Goal: Task Accomplishment & Management: Manage account settings

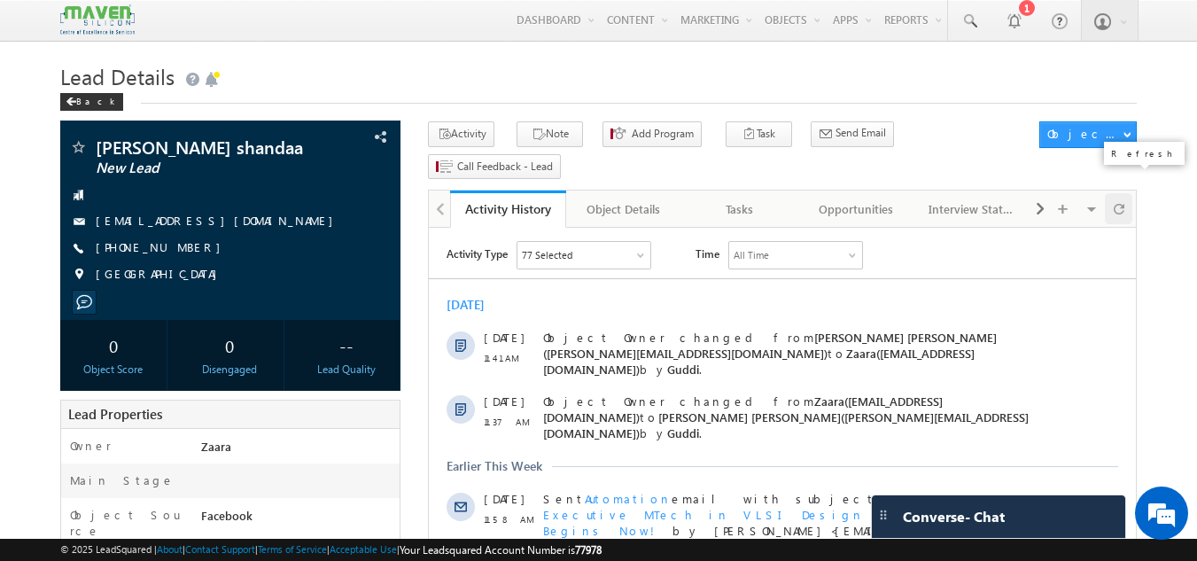
click at [1119, 193] on span at bounding box center [1118, 208] width 11 height 31
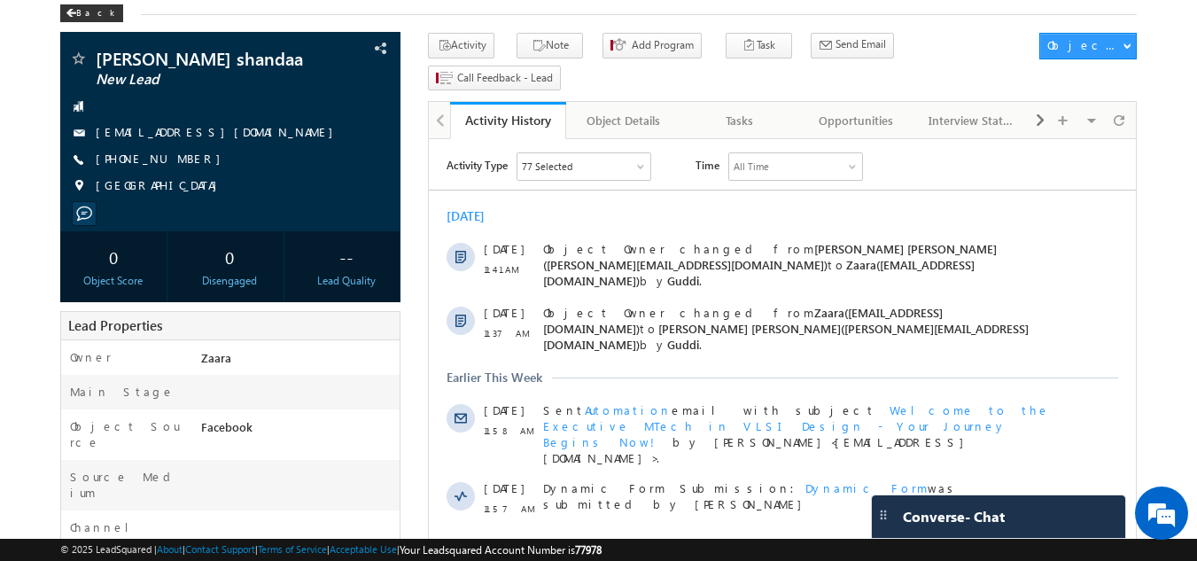
scroll to position [89, 0]
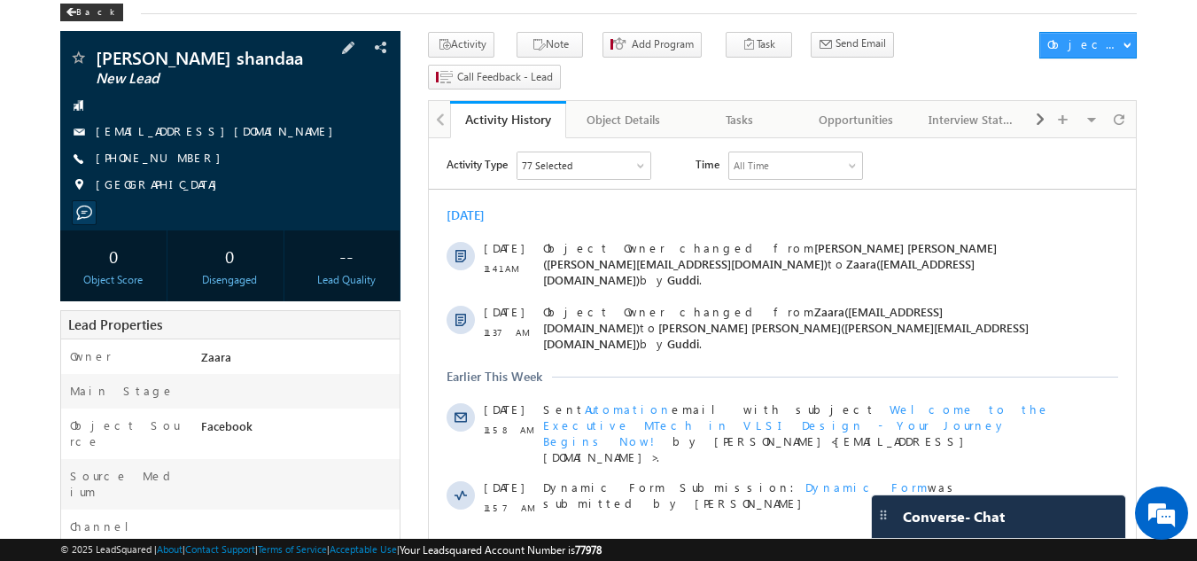
click at [198, 136] on link "raghubk3638@gmail.com" at bounding box center [219, 130] width 246 height 15
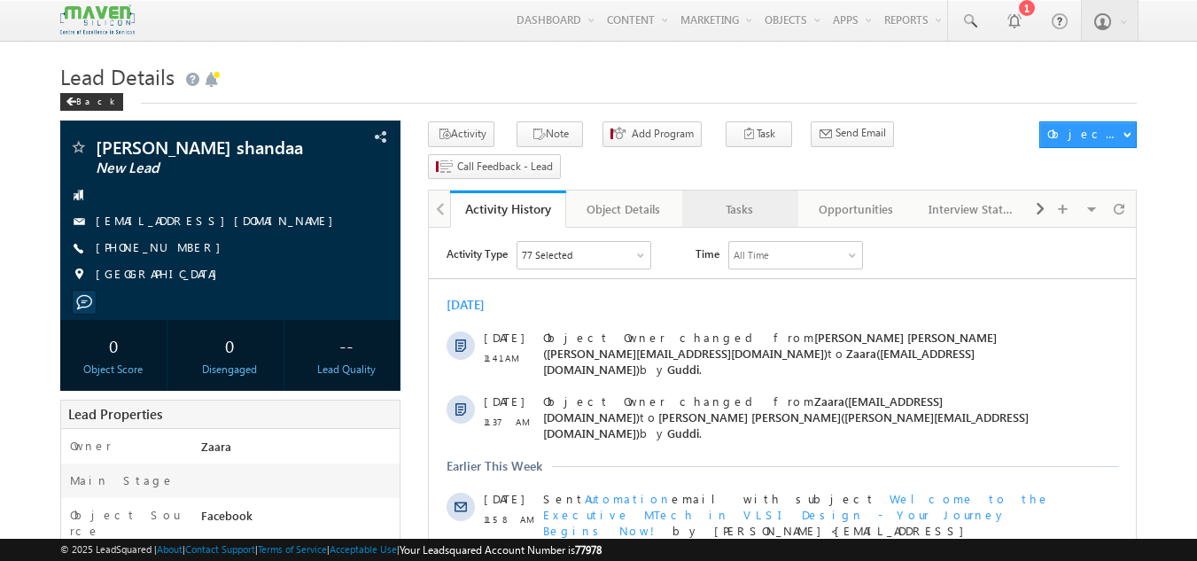
click at [742, 198] on div "Tasks" at bounding box center [739, 208] width 86 height 21
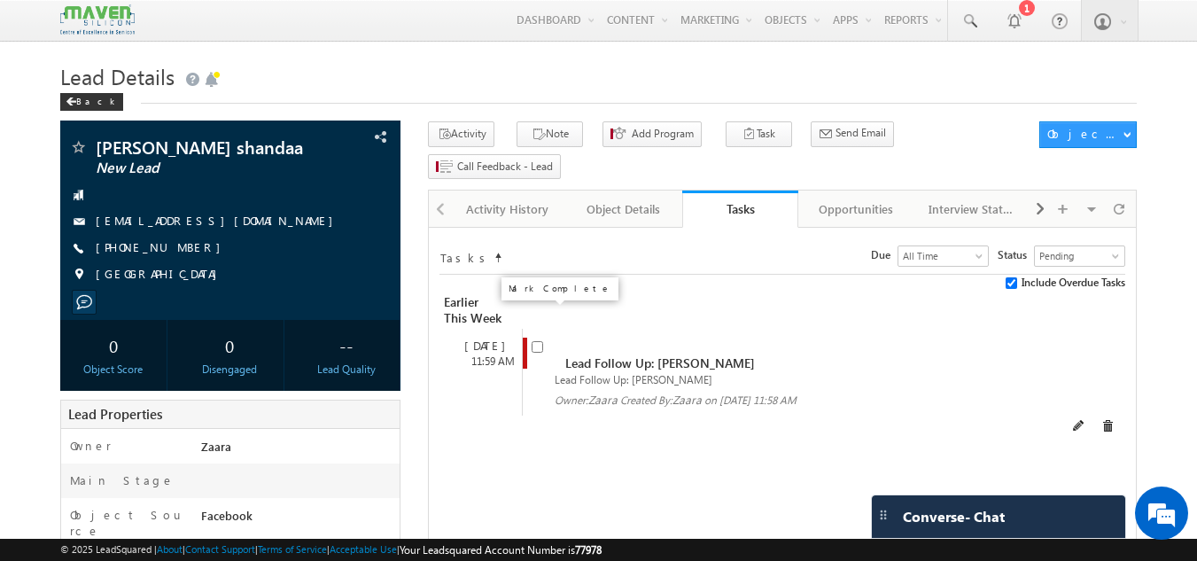
click at [541, 341] on input "checkbox" at bounding box center [537, 347] width 12 height 12
checkbox input "false"
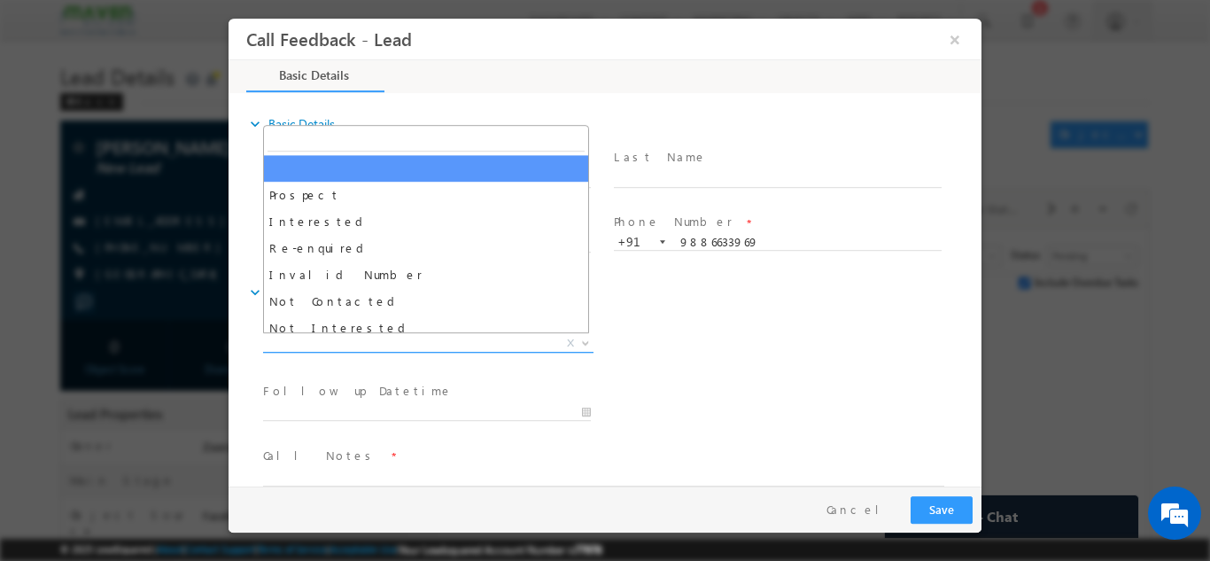
click at [471, 341] on span "X" at bounding box center [428, 343] width 330 height 18
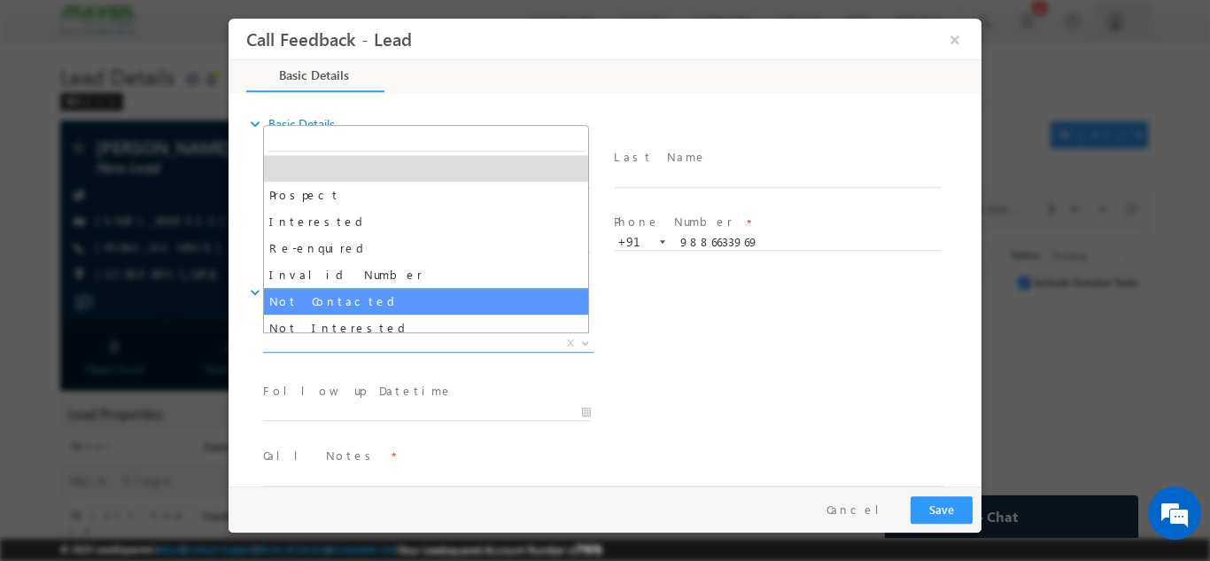
select select "Not Contacted"
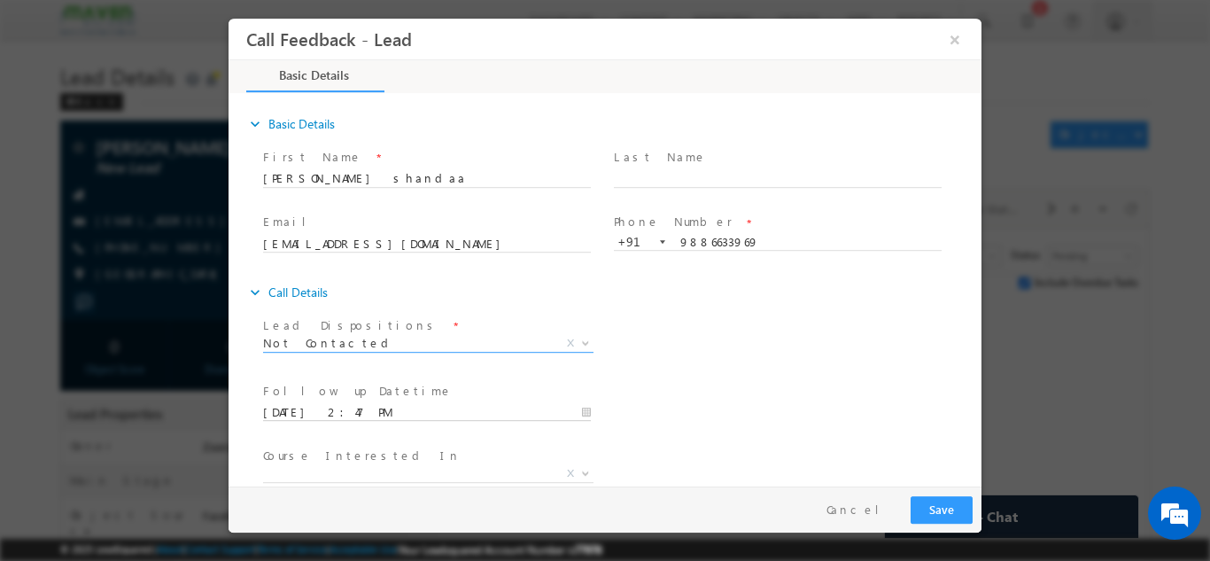
click at [405, 408] on input "08/10/2025 2:47 PM" at bounding box center [427, 412] width 328 height 18
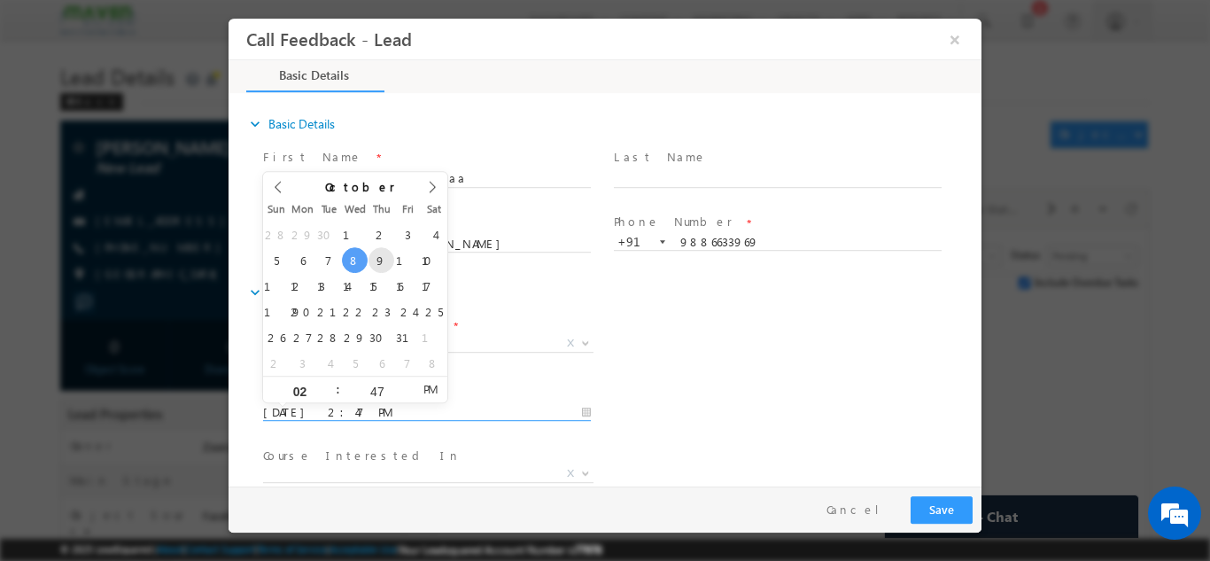
type input "09/10/2025 2:47 PM"
click at [704, 334] on div "Lead Dispositions * Prospect Interested Re-enquired Invalid Number Not Contacte…" at bounding box center [621, 345] width 722 height 66
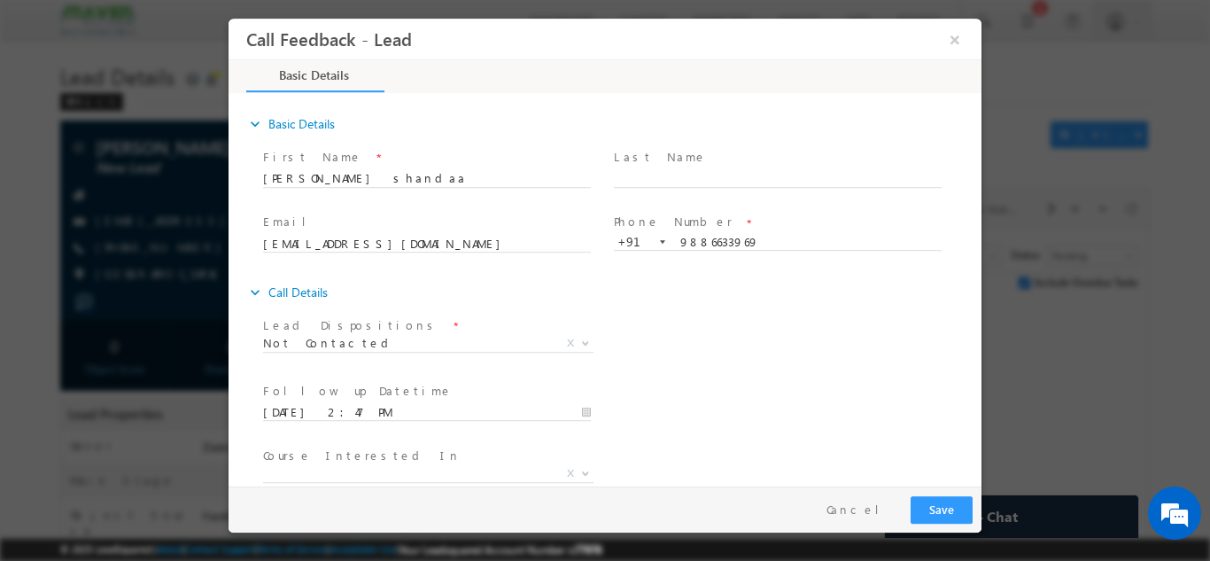
scroll to position [94, 0]
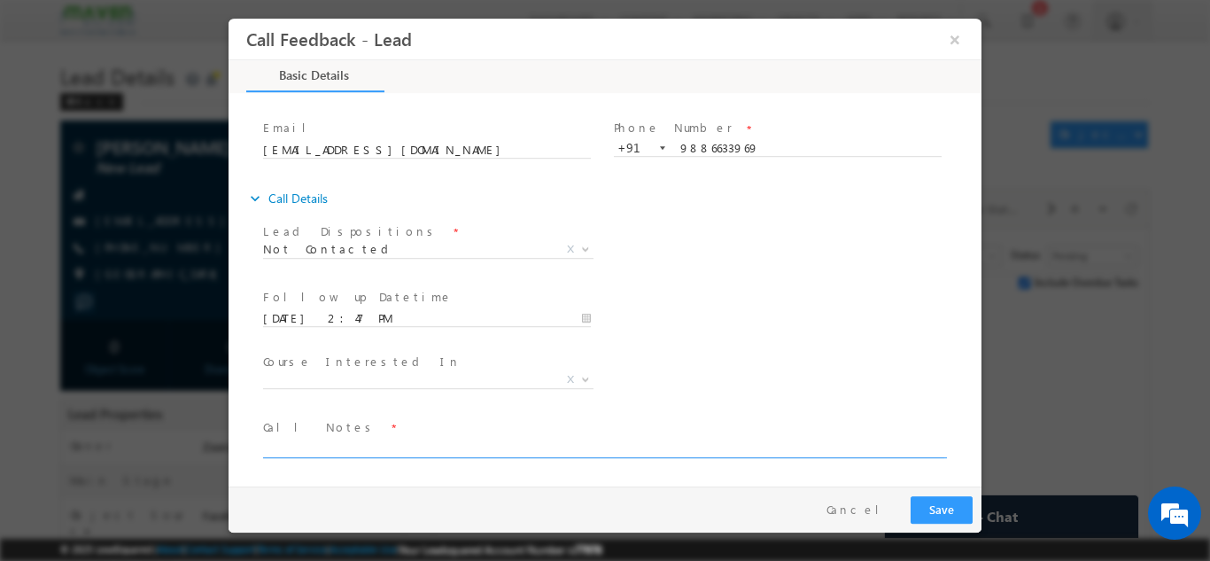
click at [468, 443] on textarea at bounding box center [603, 447] width 681 height 20
click at [291, 449] on textarea "NPU ut mail sent" at bounding box center [603, 447] width 681 height 20
type textarea "NPU but mail sent"
click at [941, 515] on button "Save" at bounding box center [942, 508] width 62 height 27
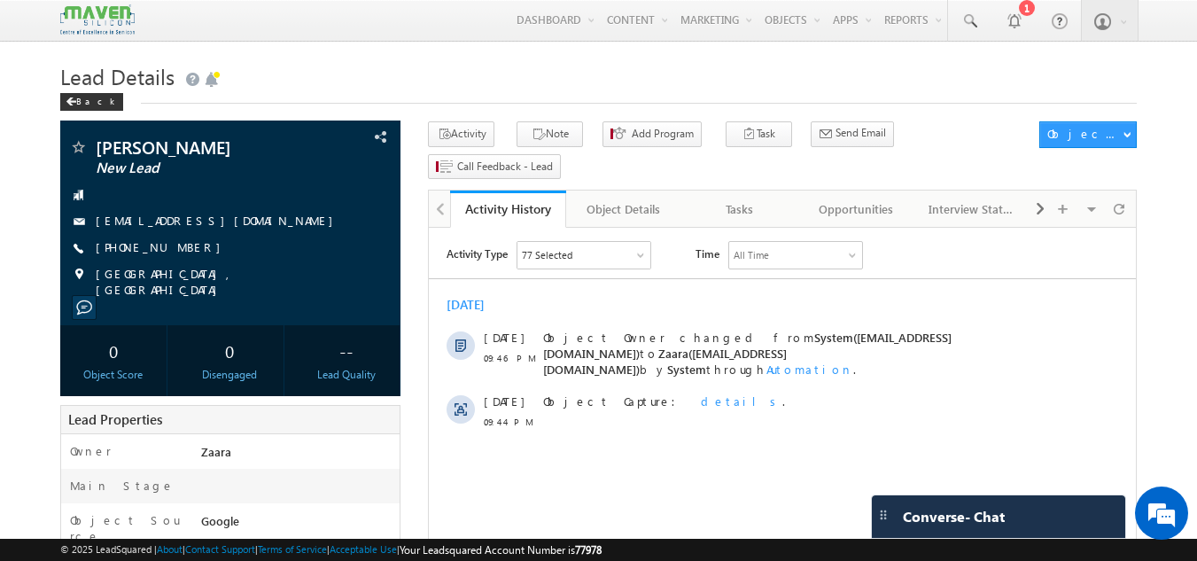
click at [376, 80] on h1 "Lead Details" at bounding box center [598, 75] width 1077 height 35
click at [167, 222] on link "likithsreddy2005@gmail.com" at bounding box center [219, 220] width 246 height 15
click at [767, 198] on div "Tasks" at bounding box center [739, 208] width 86 height 21
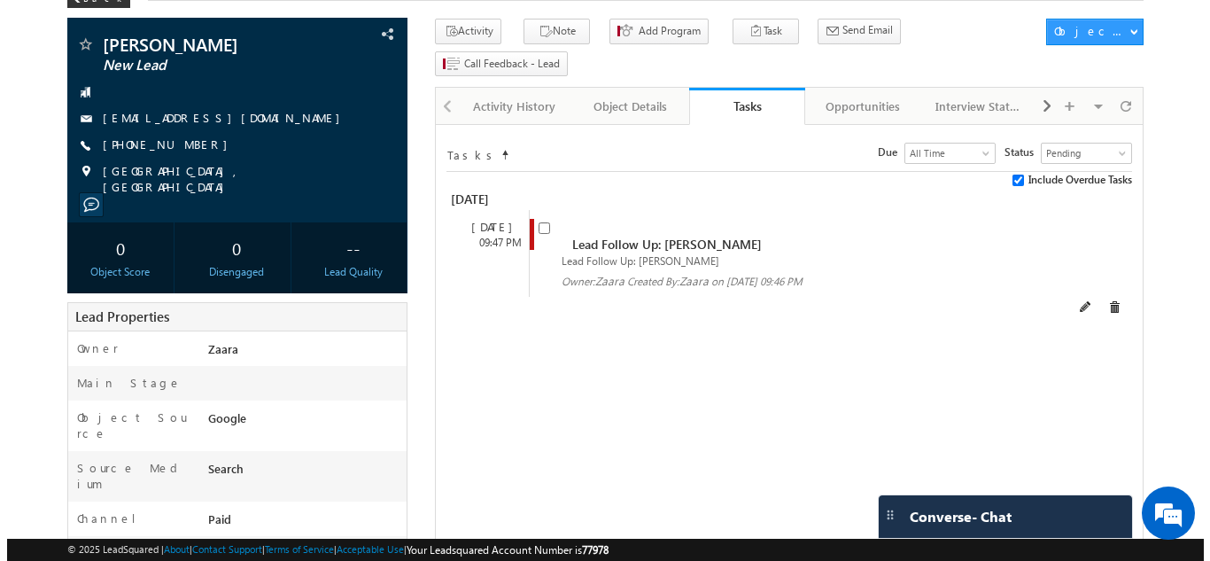
scroll to position [102, 0]
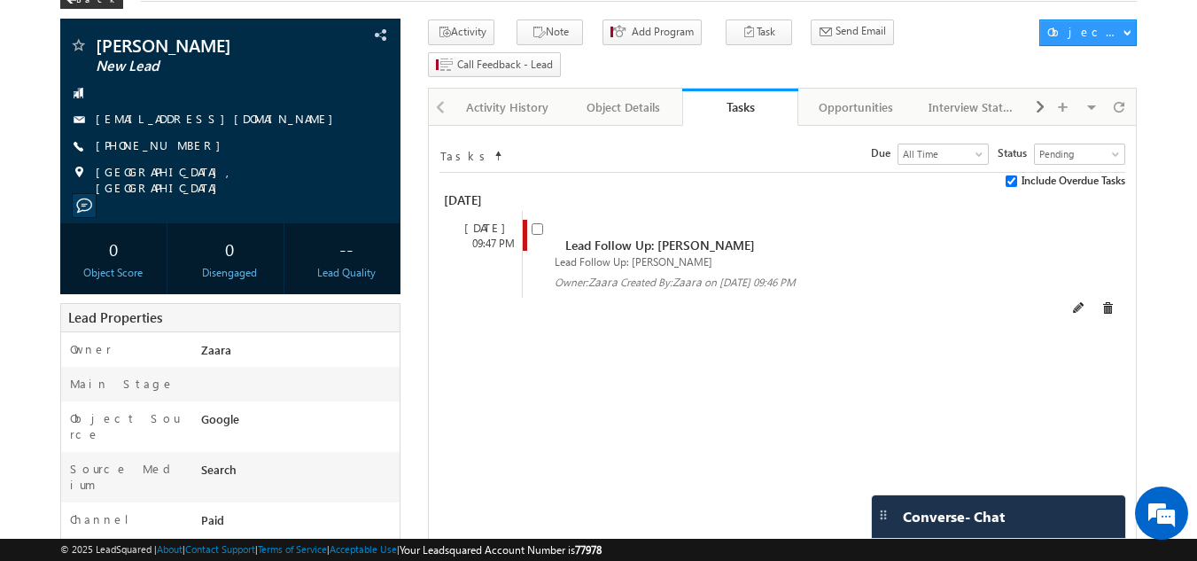
click at [534, 223] on input "checkbox" at bounding box center [537, 229] width 12 height 12
checkbox input "false"
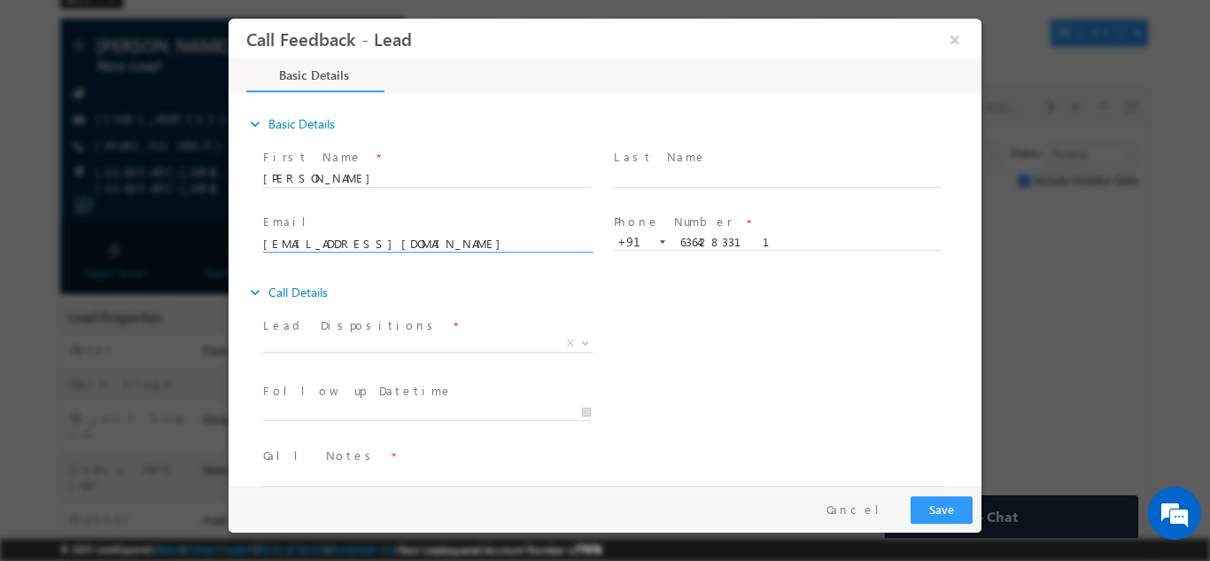
scroll to position [0, 0]
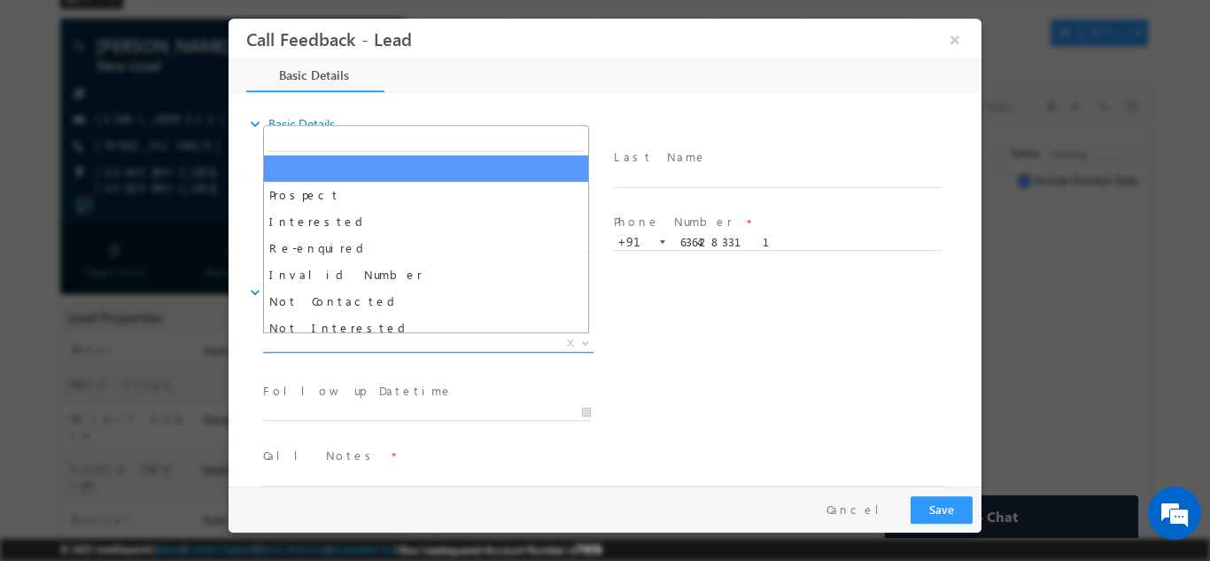
click at [397, 345] on span "X" at bounding box center [428, 343] width 330 height 18
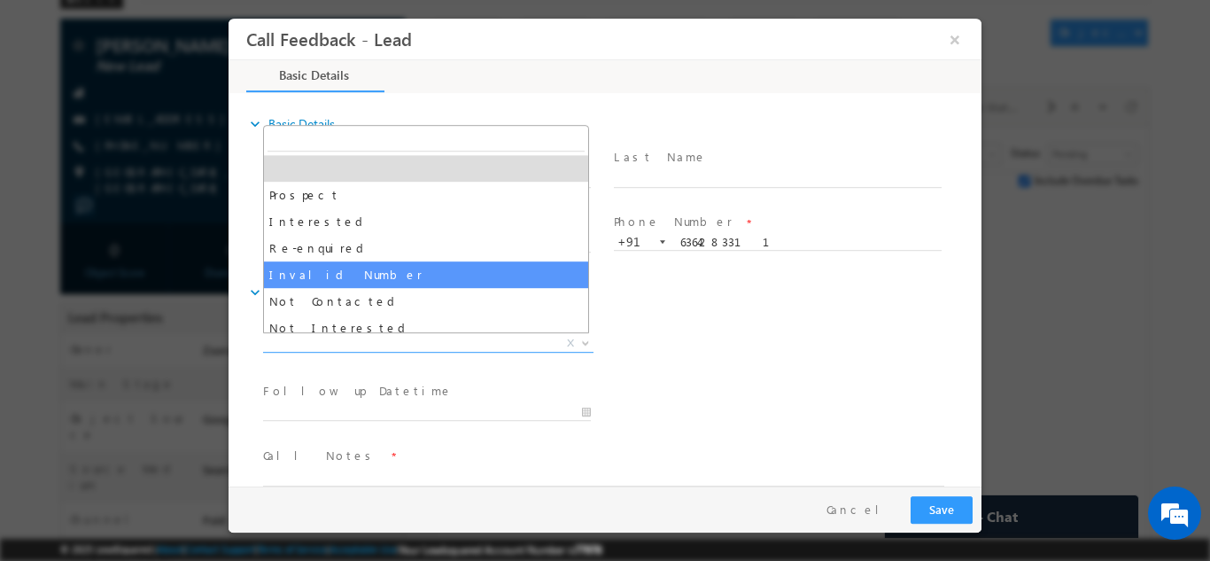
scroll to position [89, 0]
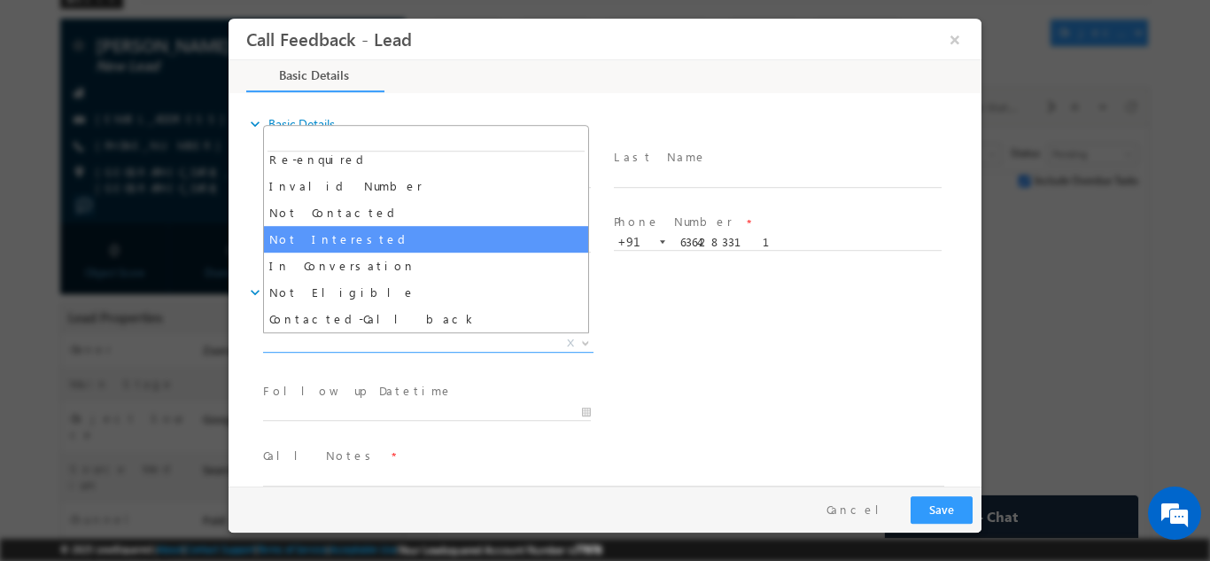
select select "Not Interested"
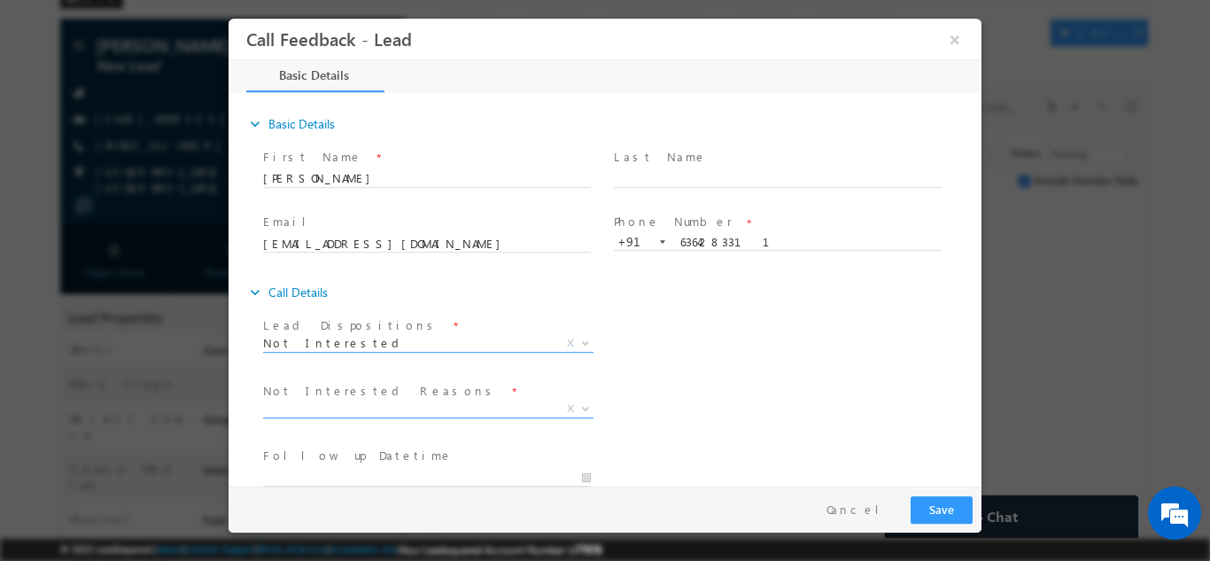
click at [342, 407] on span "X" at bounding box center [428, 409] width 330 height 18
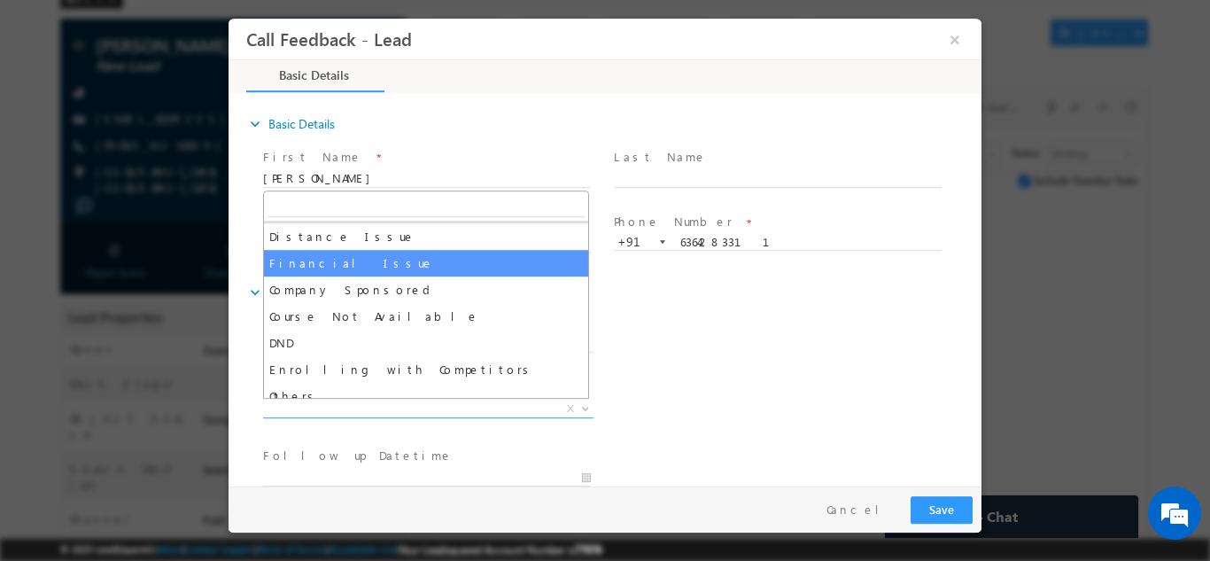
scroll to position [35, 0]
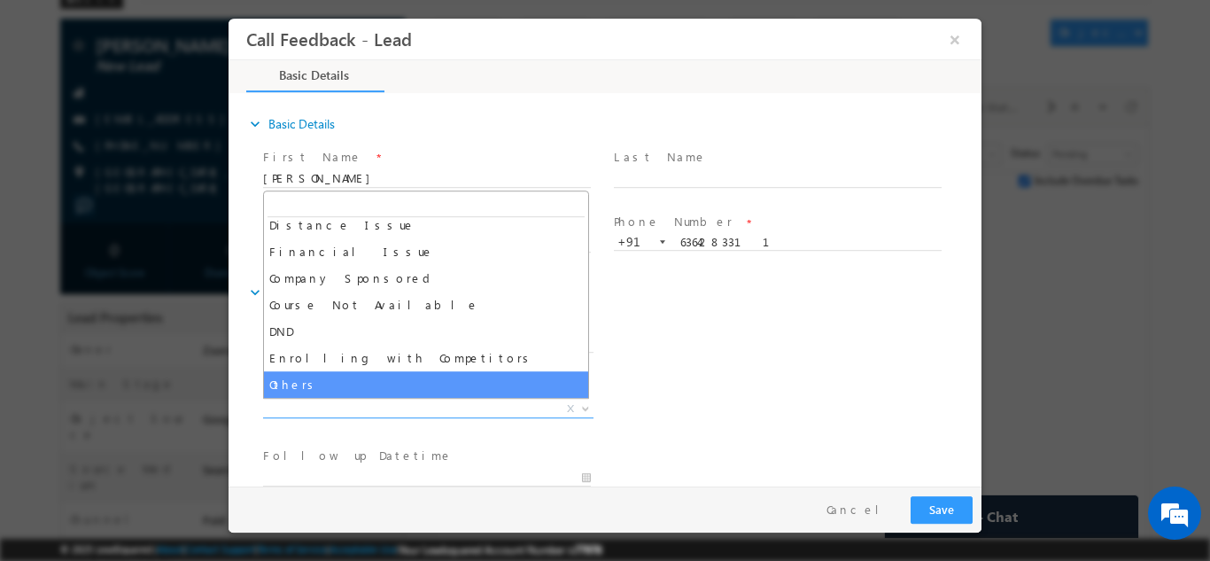
select select "Others"
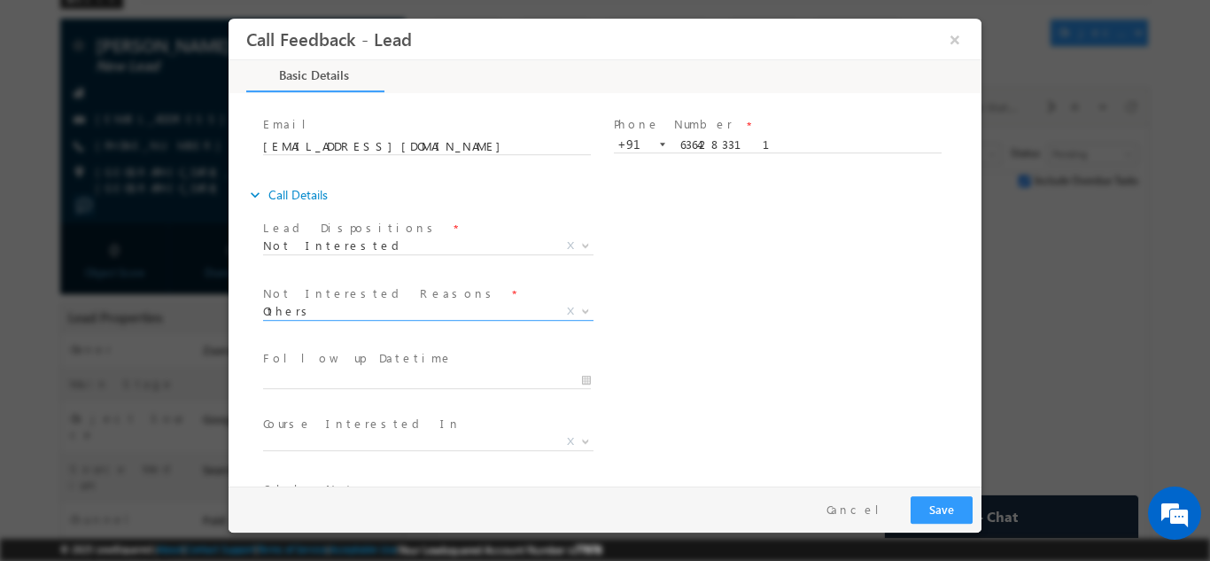
scroll to position [159, 0]
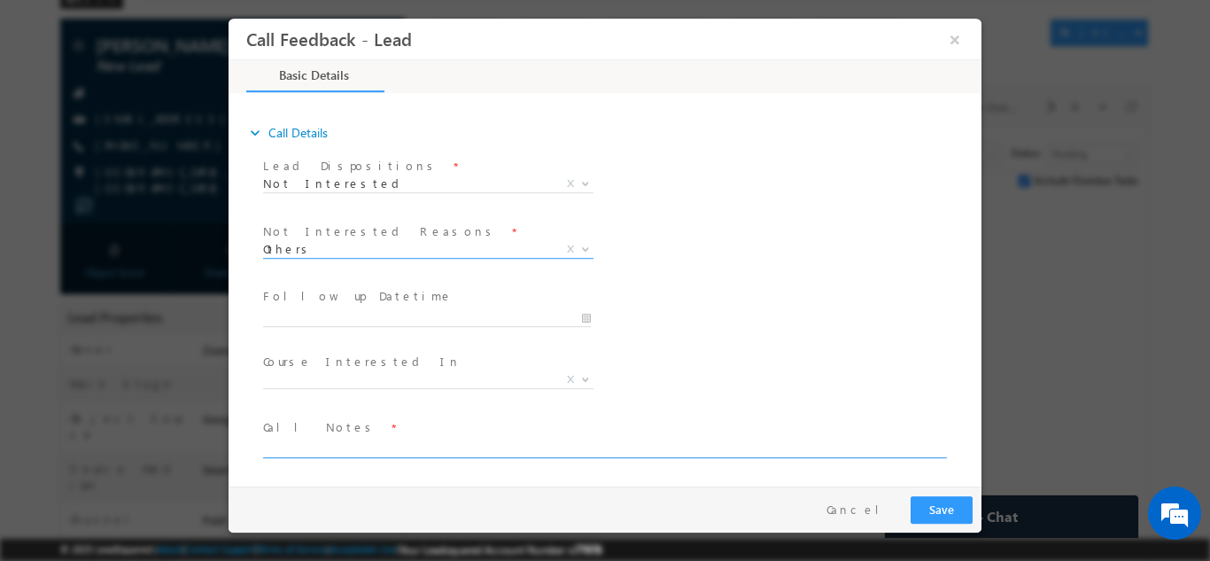
click at [322, 447] on textarea at bounding box center [603, 447] width 681 height 20
type textarea "He is looking for regular Mtech from PES"
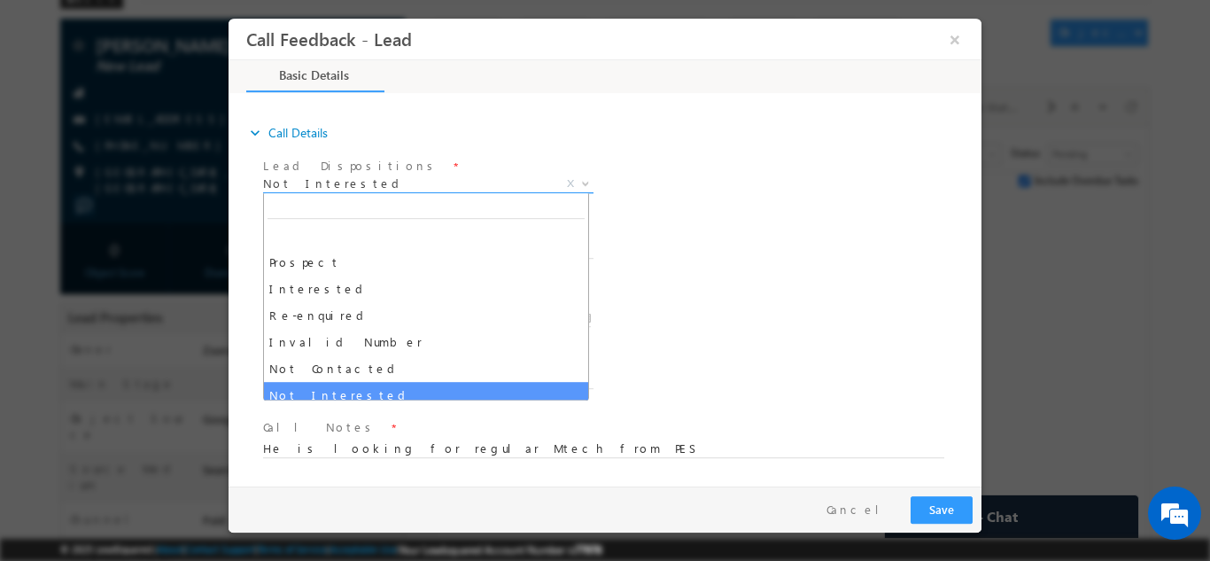
click at [418, 190] on span "Not Interested" at bounding box center [407, 183] width 288 height 16
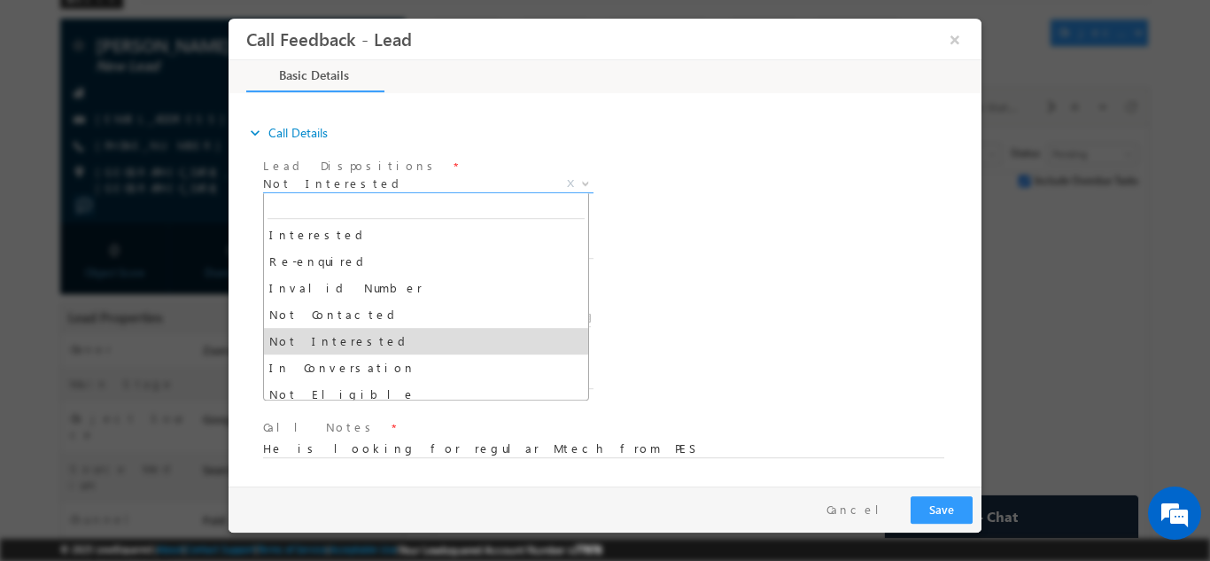
scroll to position [168, 0]
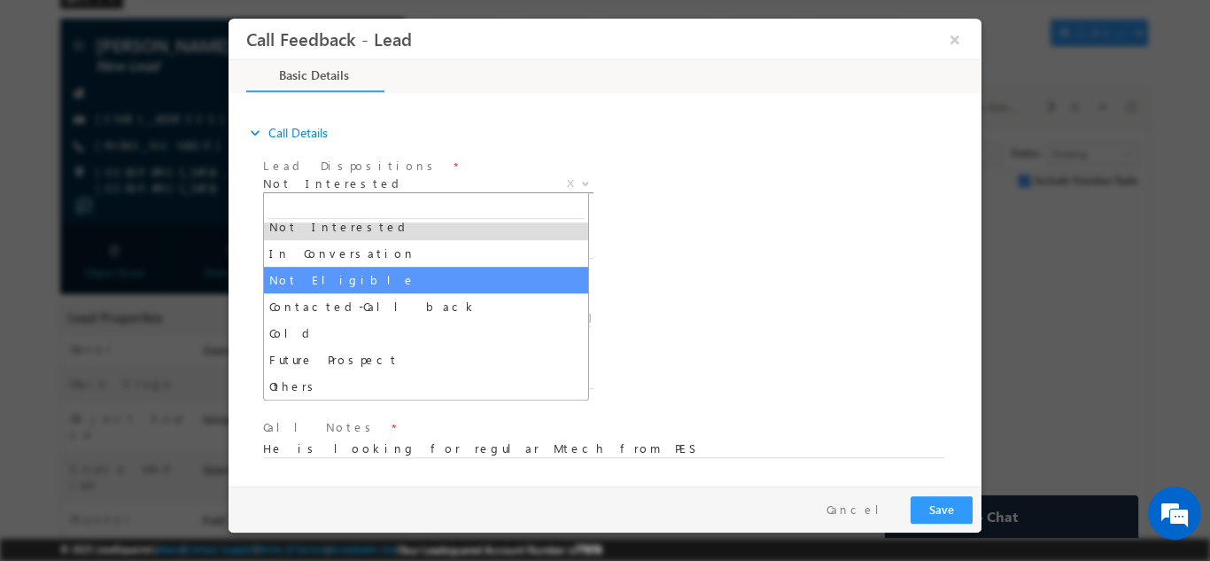
select select "Not Eligible"
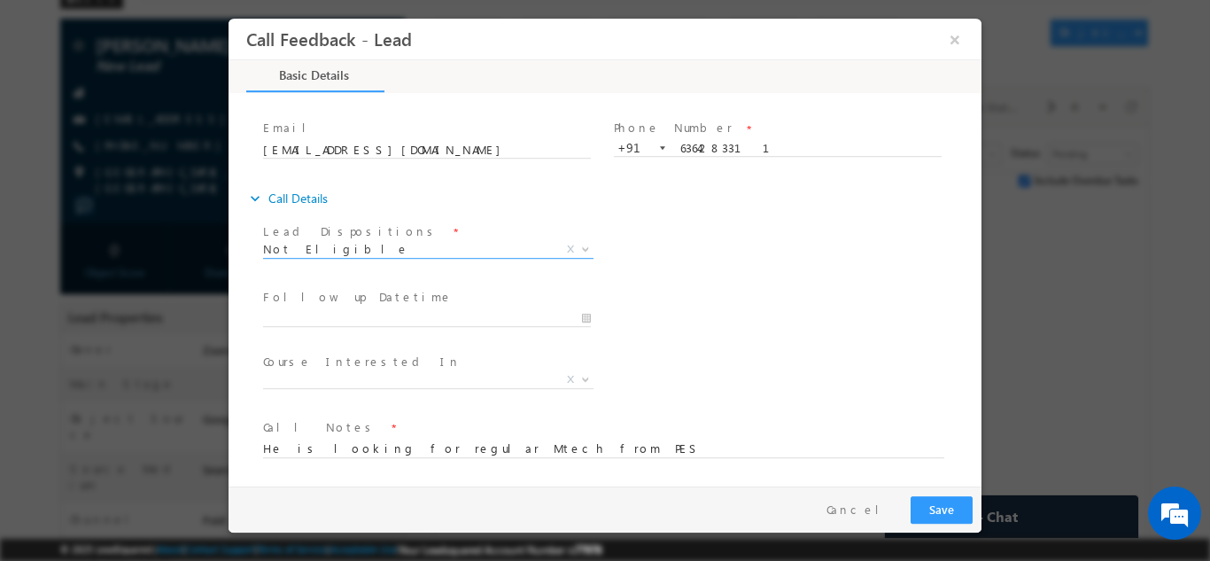
scroll to position [94, 0]
click at [507, 454] on textarea "He is looking for regular Mtech from PES" at bounding box center [603, 447] width 681 height 20
type textarea "He is looking for regular Mtech from PES as he is just 2025 pass out"
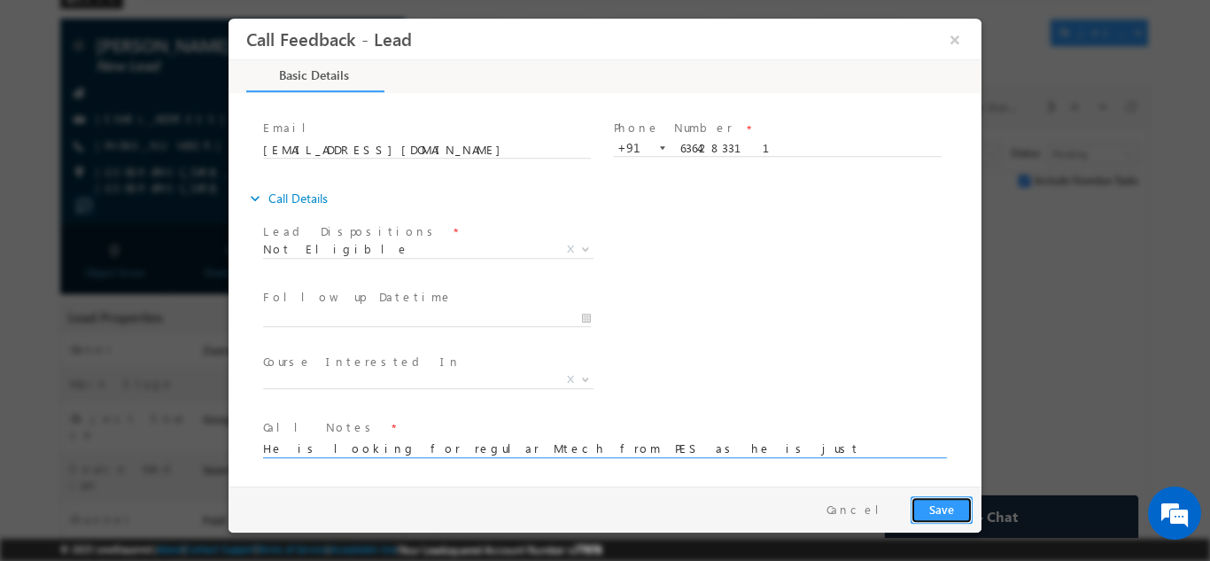
click at [937, 506] on button "Save" at bounding box center [942, 508] width 62 height 27
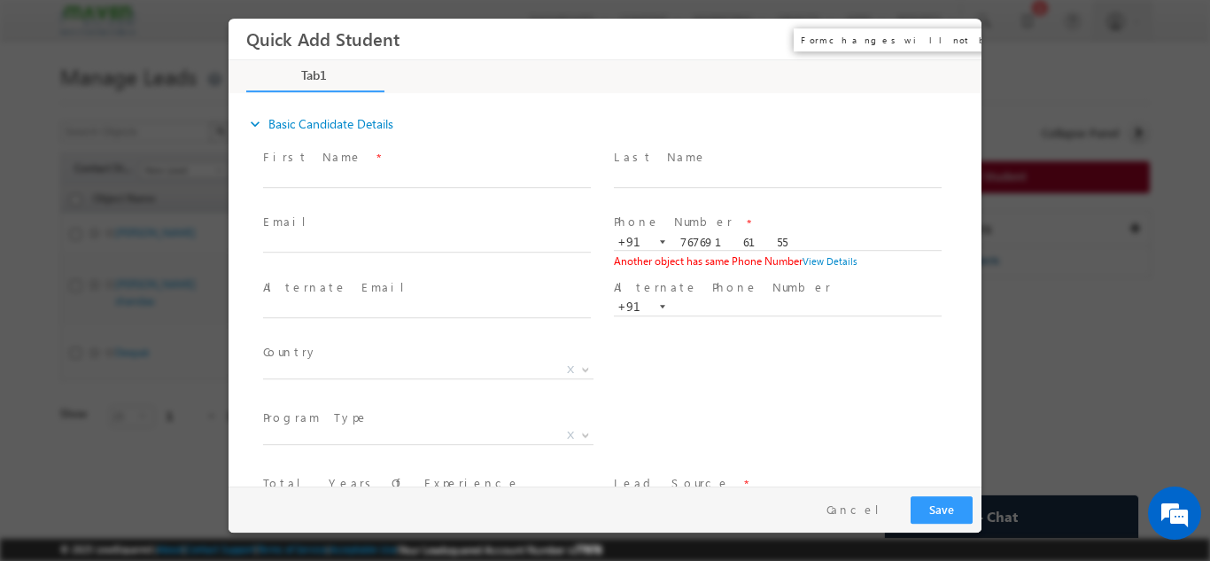
click at [955, 40] on button "×" at bounding box center [955, 38] width 30 height 33
